Goal: Register for event/course

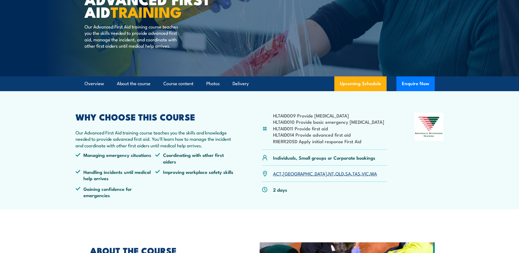
scroll to position [82, 0]
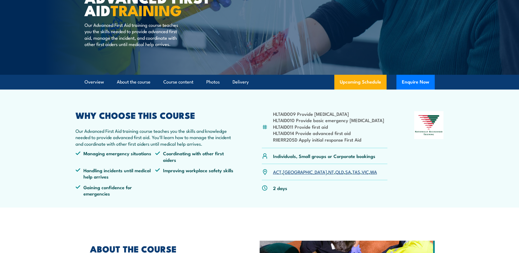
click at [362, 172] on link "VIC" at bounding box center [365, 171] width 7 height 7
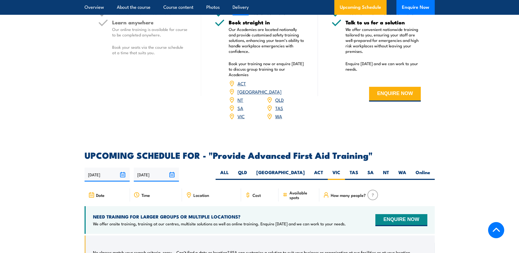
scroll to position [732, 0]
click at [335, 169] on label "VIC" at bounding box center [336, 174] width 17 height 11
click at [340, 169] on input "VIC" at bounding box center [342, 171] width 4 height 4
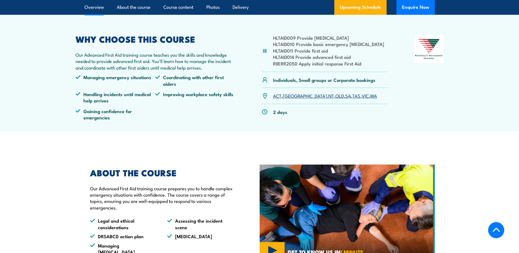
scroll to position [137, 0]
